Goal: Task Accomplishment & Management: Use online tool/utility

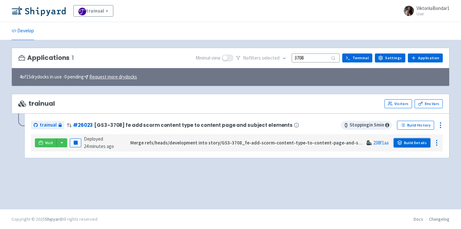
click at [411, 143] on link "Build Details" at bounding box center [412, 142] width 37 height 9
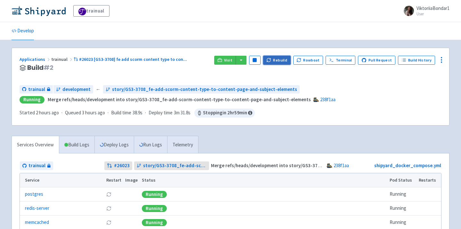
click at [281, 60] on button "Rebuild" at bounding box center [277, 60] width 28 height 9
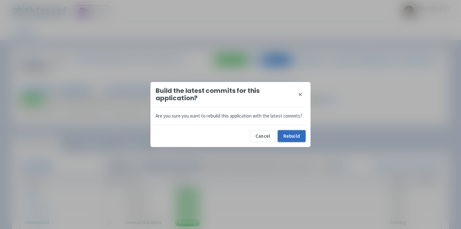
click at [286, 136] on button "Rebuild" at bounding box center [292, 136] width 28 height 12
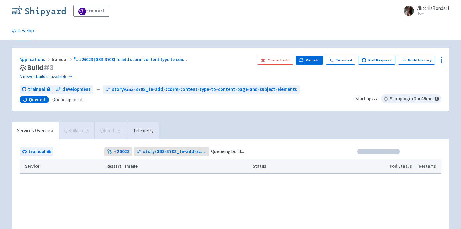
click at [44, 8] on img at bounding box center [39, 11] width 54 height 10
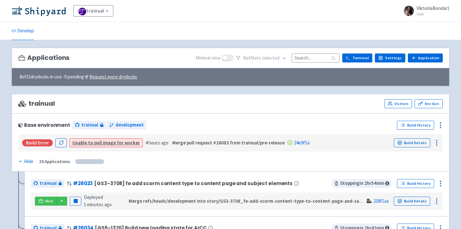
click at [315, 60] on input at bounding box center [316, 57] width 48 height 9
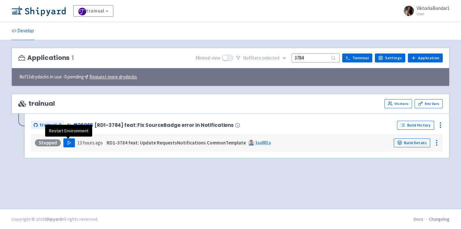
type input "3784"
click at [68, 142] on polygon "button" at bounding box center [69, 143] width 3 height 4
click at [65, 141] on button "Play" at bounding box center [69, 142] width 12 height 9
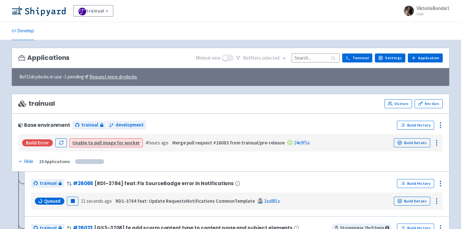
click at [309, 58] on input at bounding box center [316, 57] width 48 height 9
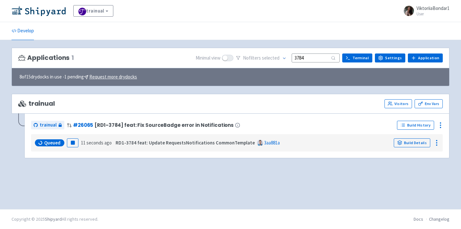
type input "3784"
click at [51, 8] on img at bounding box center [39, 11] width 54 height 10
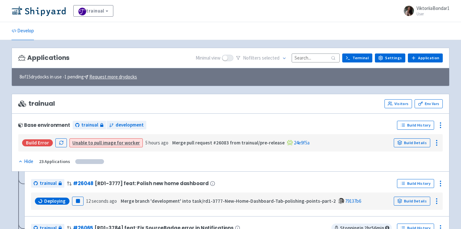
click at [312, 50] on div "Applications Minimal view No filter s selected Terminal Settings Application Te…" at bounding box center [231, 58] width 438 height 21
click at [309, 60] on input at bounding box center [316, 57] width 48 height 9
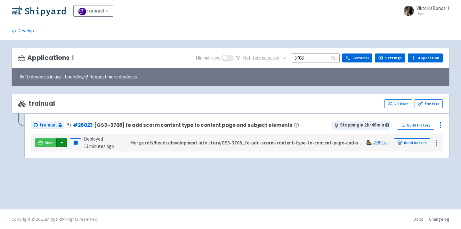
type input "3708"
click at [61, 139] on button "button" at bounding box center [61, 142] width 11 height 9
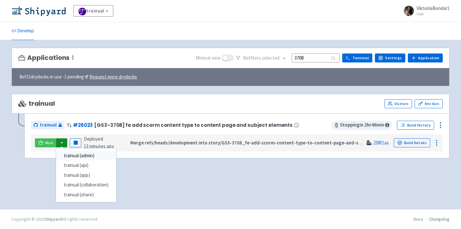
click at [87, 157] on link "trainual (admin)" at bounding box center [86, 156] width 60 height 10
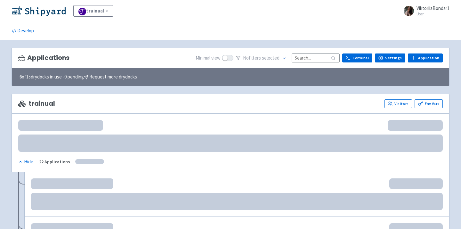
click at [311, 61] on input at bounding box center [316, 57] width 48 height 9
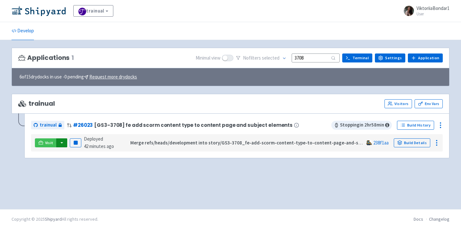
type input "3708"
click at [60, 144] on button "button" at bounding box center [61, 142] width 11 height 9
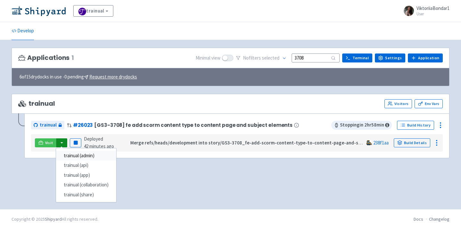
click at [70, 153] on link "trainual (admin)" at bounding box center [86, 156] width 60 height 10
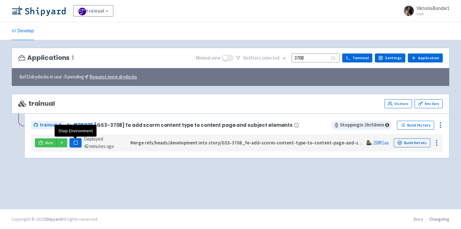
click at [74, 141] on icon "button" at bounding box center [75, 142] width 5 height 5
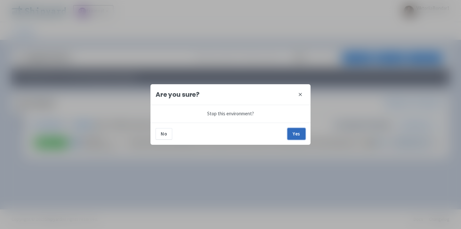
click at [303, 134] on button "Yes" at bounding box center [297, 134] width 18 height 12
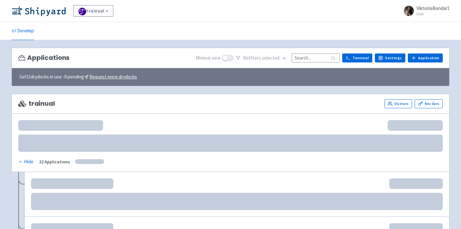
click at [322, 57] on input at bounding box center [316, 57] width 48 height 9
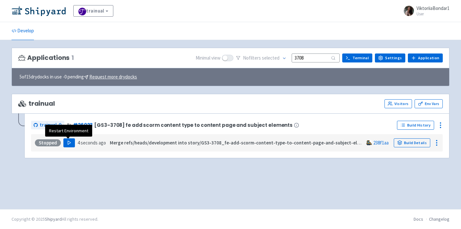
type input "3708"
click at [68, 145] on button "Play" at bounding box center [69, 142] width 12 height 9
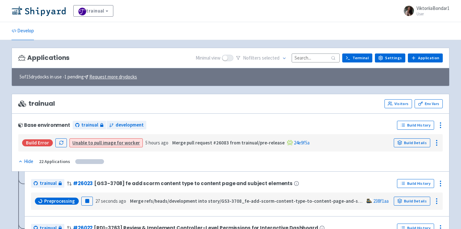
click at [307, 56] on input at bounding box center [316, 57] width 48 height 9
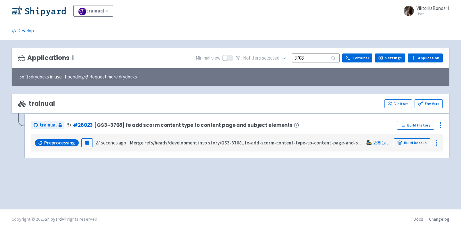
drag, startPoint x: 317, startPoint y: 59, endPoint x: 262, endPoint y: 59, distance: 55.1
click at [262, 59] on div "No filter s selected 3708" at bounding box center [288, 58] width 104 height 10
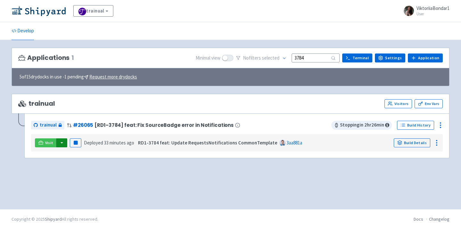
type input "3784"
click at [62, 142] on button "button" at bounding box center [61, 142] width 11 height 9
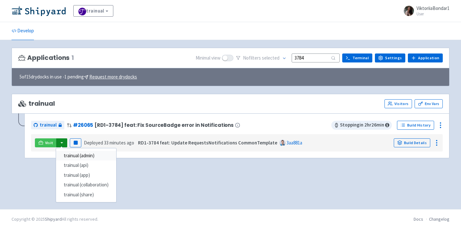
click at [86, 156] on link "trainual (admin)" at bounding box center [86, 156] width 60 height 10
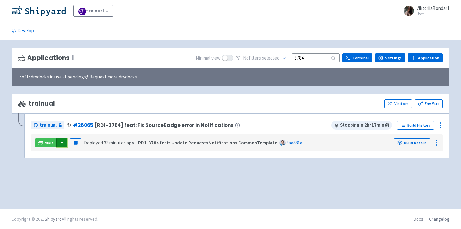
click at [64, 143] on button "button" at bounding box center [61, 142] width 11 height 9
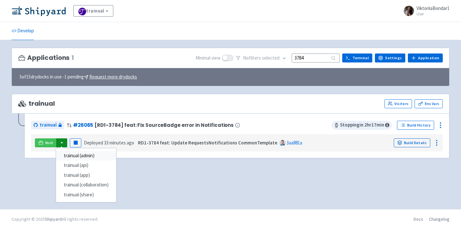
click at [69, 160] on link "trainual (admin)" at bounding box center [86, 156] width 60 height 10
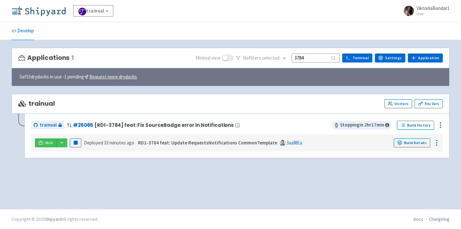
click at [32, 12] on img at bounding box center [39, 11] width 54 height 10
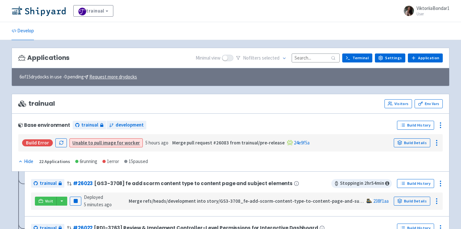
click at [314, 58] on input at bounding box center [316, 57] width 48 height 9
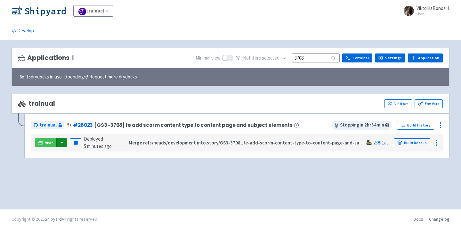
type input "3708"
click at [62, 142] on button "button" at bounding box center [61, 142] width 11 height 9
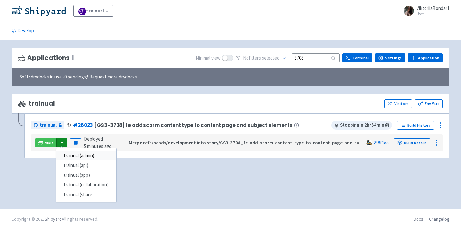
click at [82, 155] on link "trainual (admin)" at bounding box center [86, 156] width 60 height 10
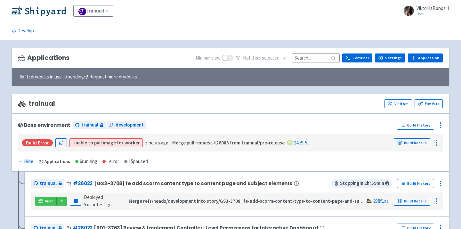
click at [315, 57] on input at bounding box center [316, 57] width 48 height 9
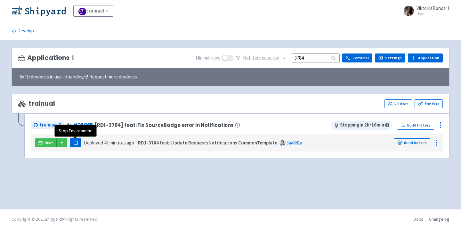
type input "3784"
click at [74, 144] on rect "button" at bounding box center [76, 143] width 4 height 4
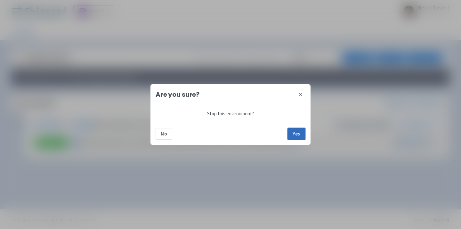
click at [301, 136] on button "Yes" at bounding box center [297, 134] width 18 height 12
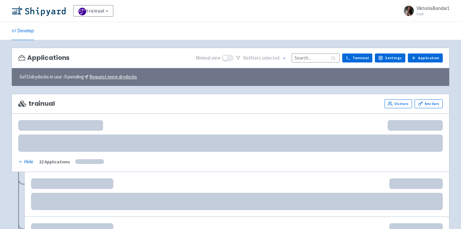
click at [310, 56] on input at bounding box center [316, 57] width 48 height 9
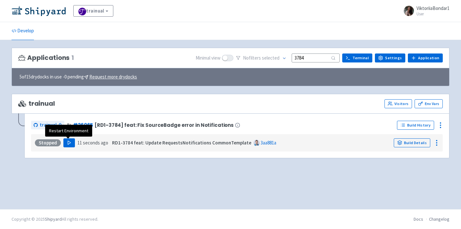
type input "3784"
click at [68, 142] on polygon "button" at bounding box center [69, 143] width 3 height 4
click at [44, 18] on div "trainual View Organizations ViktoriiaBondar1 User Profile Sign out" at bounding box center [230, 11] width 461 height 22
click at [44, 9] on img at bounding box center [39, 11] width 54 height 10
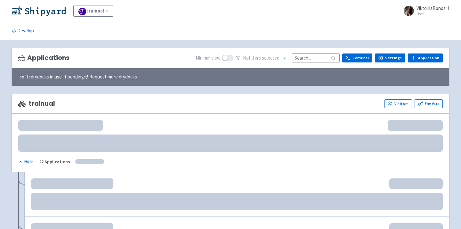
click at [315, 58] on input at bounding box center [316, 57] width 48 height 9
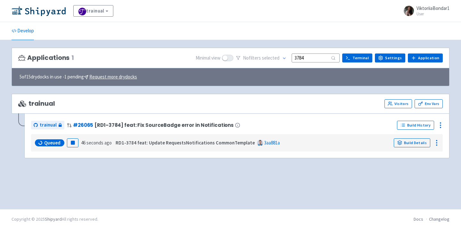
type input "3784"
click at [42, 10] on img at bounding box center [39, 11] width 54 height 10
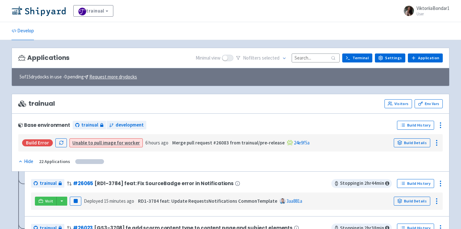
click at [311, 59] on input at bounding box center [316, 57] width 48 height 9
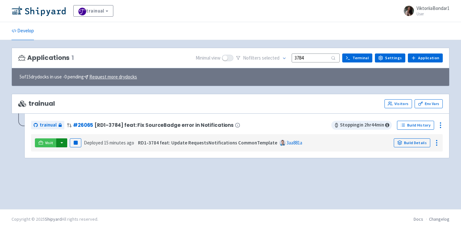
type input "3784"
click at [62, 142] on button "button" at bounding box center [61, 142] width 11 height 9
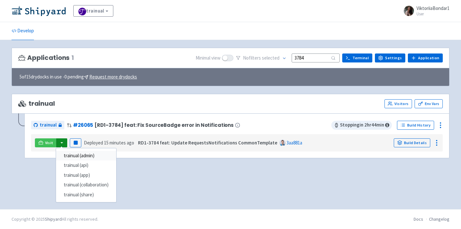
click at [76, 155] on link "trainual (admin)" at bounding box center [86, 156] width 60 height 10
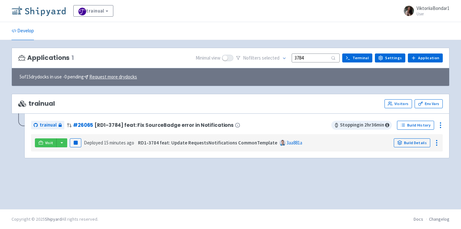
click at [41, 11] on img at bounding box center [39, 11] width 54 height 10
